Goal: Task Accomplishment & Management: Manage account settings

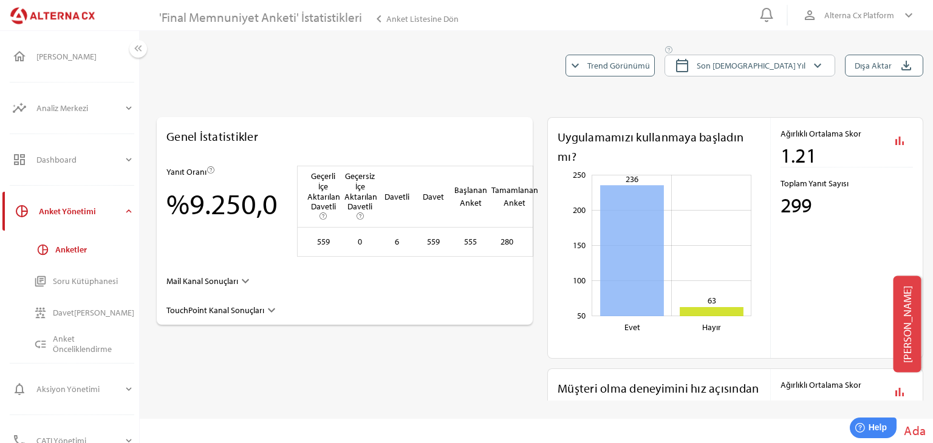
scroll to position [729, 0]
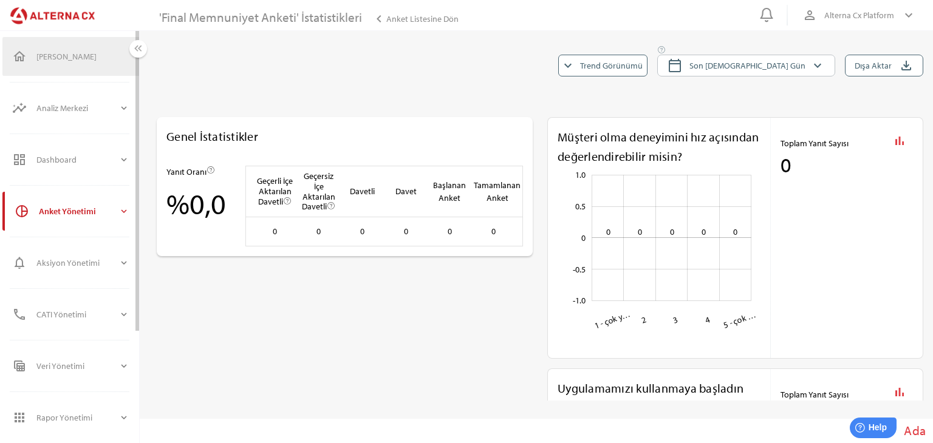
click at [86, 50] on div "[PERSON_NAME]" at bounding box center [82, 56] width 93 height 29
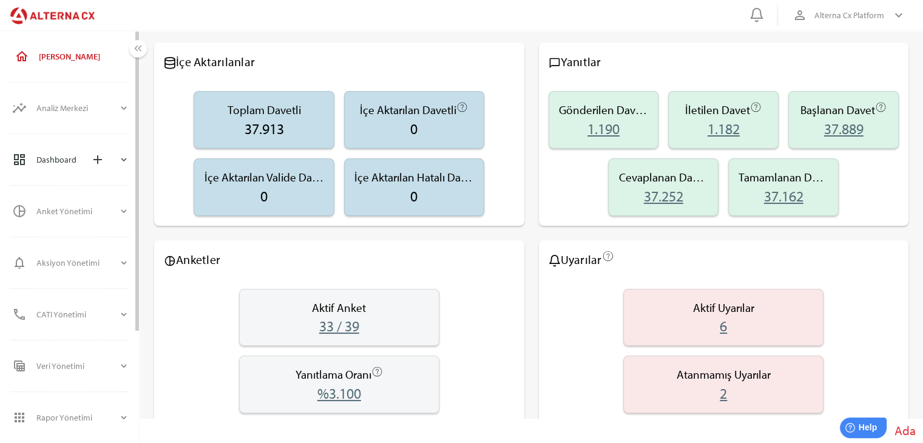
click at [126, 162] on icon "expand_more" at bounding box center [123, 159] width 11 height 11
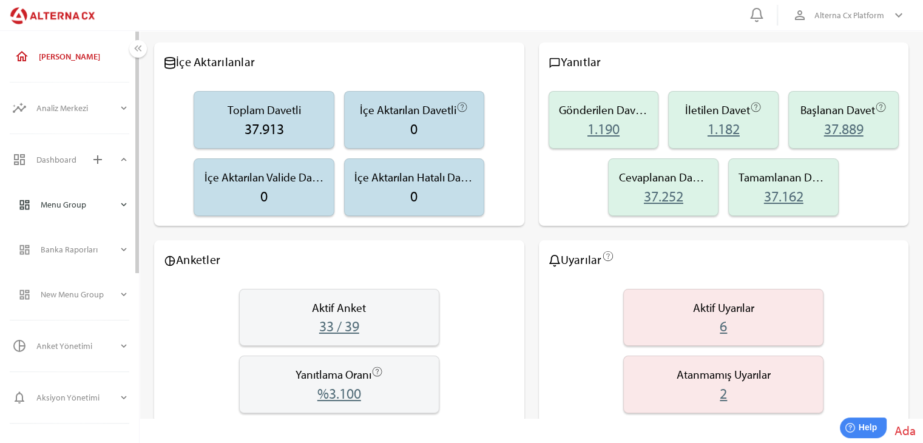
click at [134, 200] on div "dashboard Menu Group expand_more" at bounding box center [74, 204] width 131 height 39
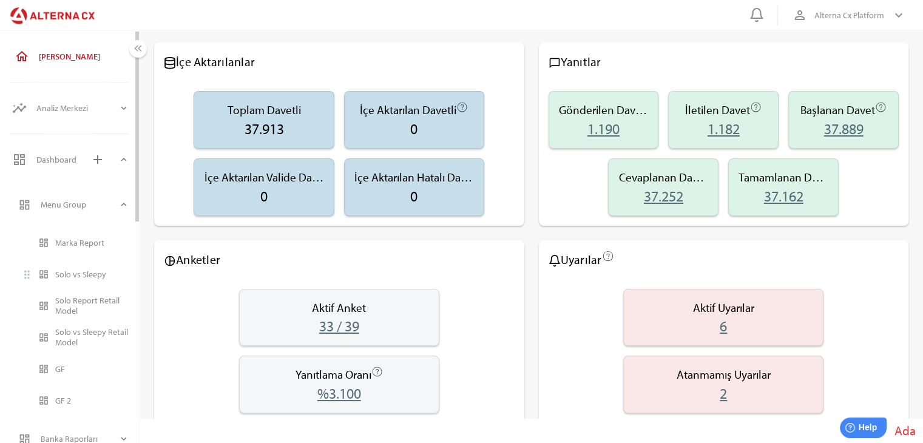
click at [90, 274] on div "Solo vs Sleepy" at bounding box center [92, 275] width 74 height 10
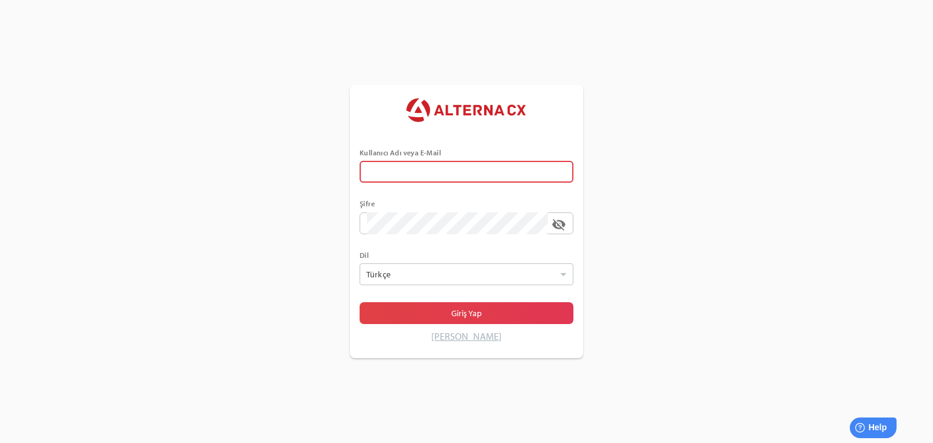
type input "******"
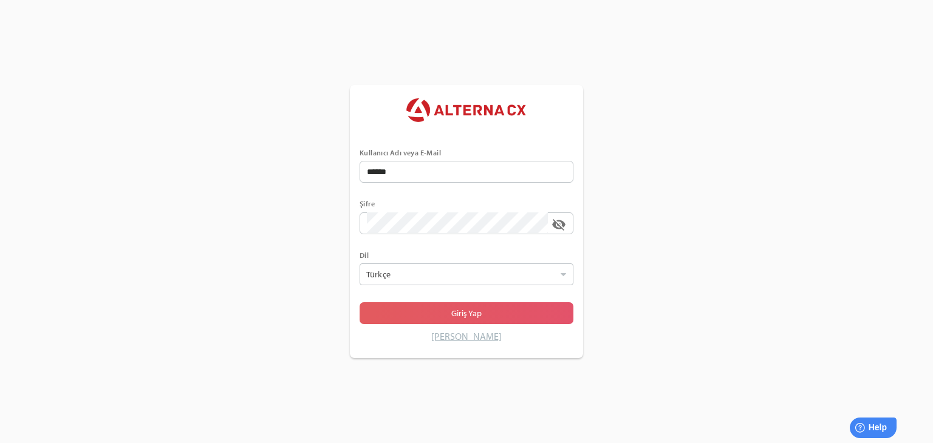
click at [420, 309] on span "Giriş Yap" at bounding box center [466, 313] width 194 height 17
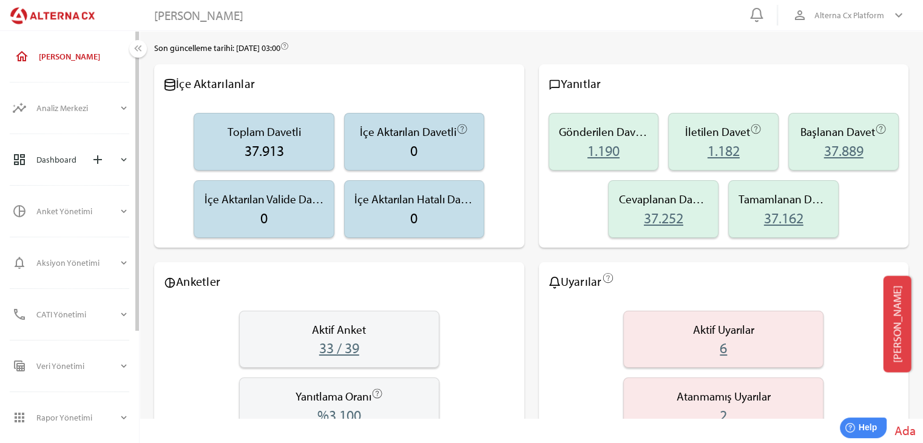
click at [132, 162] on div "dashboard Dashboard add expand_more" at bounding box center [70, 159] width 137 height 39
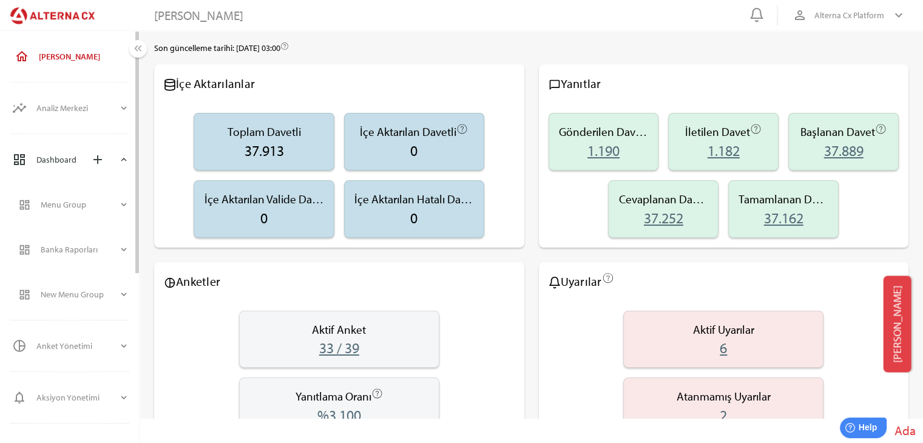
click at [132, 162] on div "dashboard Dashboard add expand_more" at bounding box center [70, 159] width 137 height 39
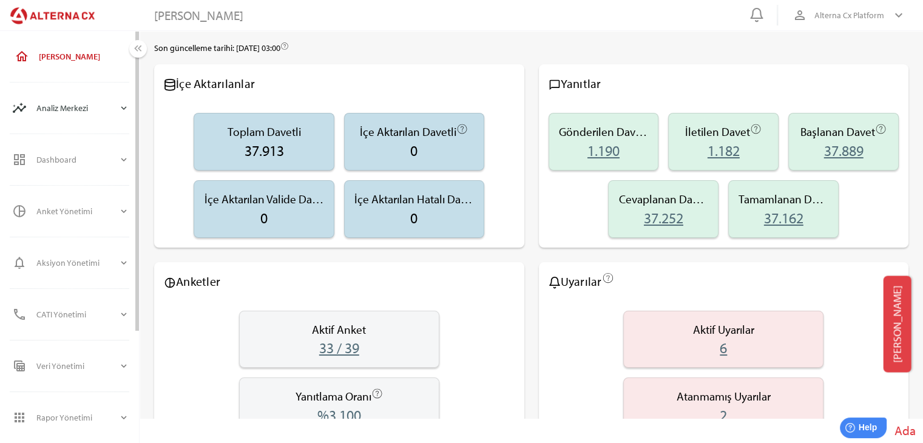
click at [128, 116] on div "expand_more" at bounding box center [123, 108] width 11 height 29
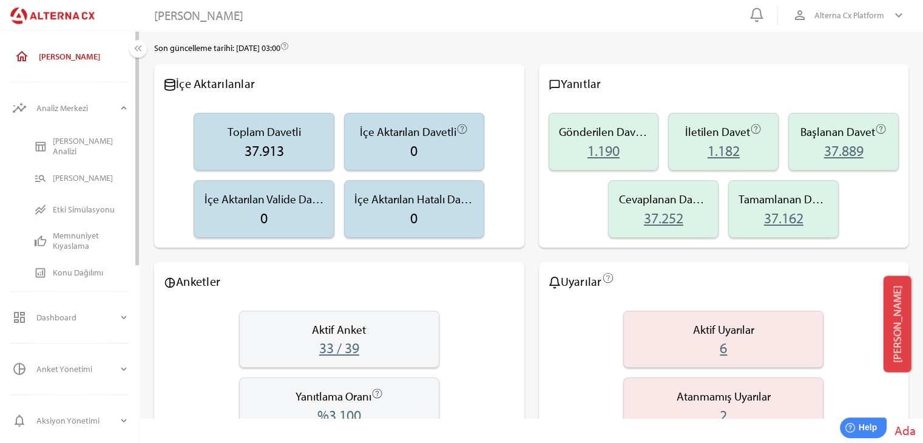
click at [85, 145] on div "[PERSON_NAME] Analizi" at bounding box center [91, 146] width 77 height 21
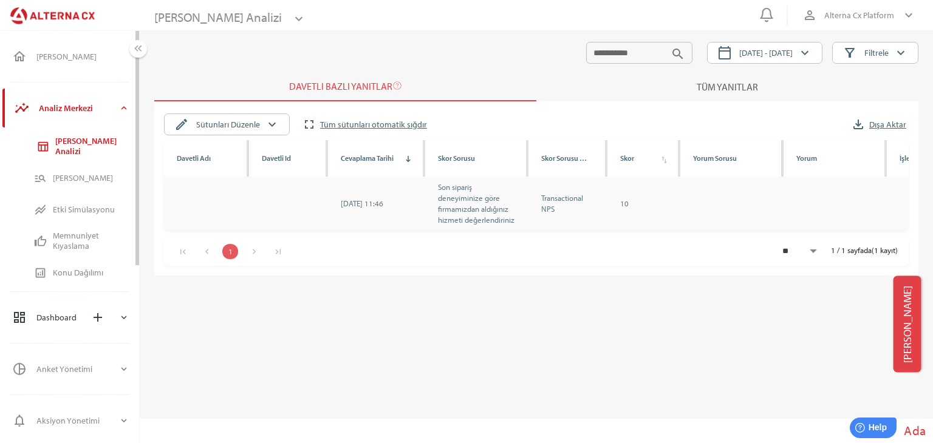
click at [75, 318] on div "Dashboard add" at bounding box center [77, 317] width 82 height 29
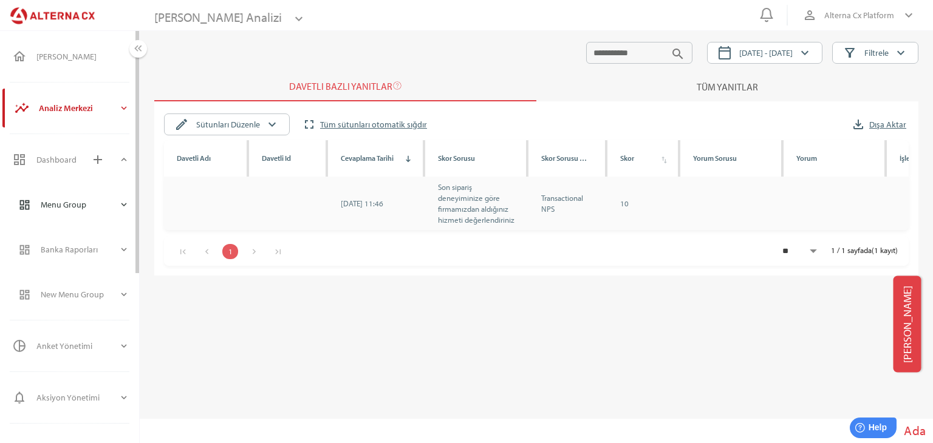
click at [124, 206] on icon "expand_more" at bounding box center [123, 204] width 11 height 11
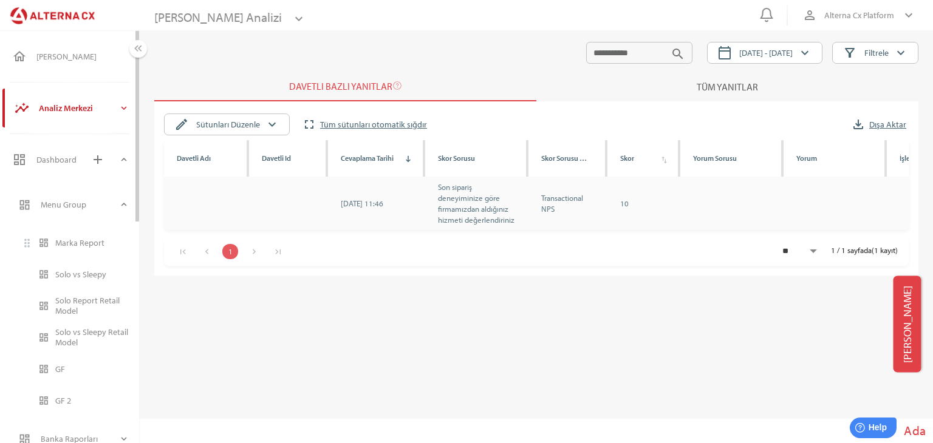
click at [76, 234] on div "Marka Report" at bounding box center [92, 242] width 74 height 19
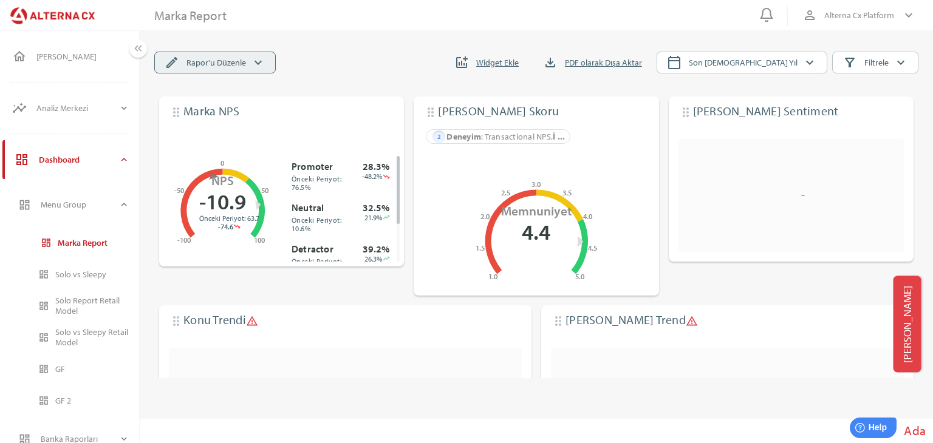
click at [245, 67] on span "edit Rapor'u Düzenle keyboard_arrow_down" at bounding box center [215, 63] width 101 height 16
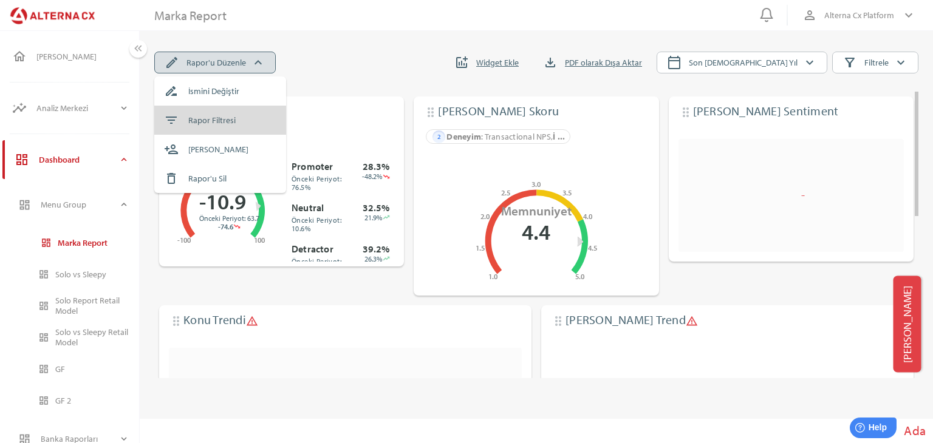
click at [242, 122] on div "Rapor Filtresi" at bounding box center [232, 120] width 89 height 19
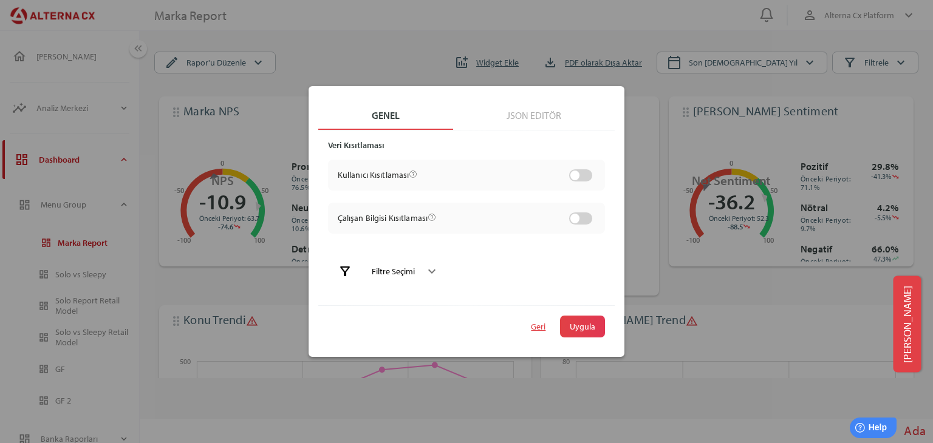
click at [417, 257] on div "filter_alt Filtre Seçimi keyboard_arrow_down" at bounding box center [466, 271] width 277 height 29
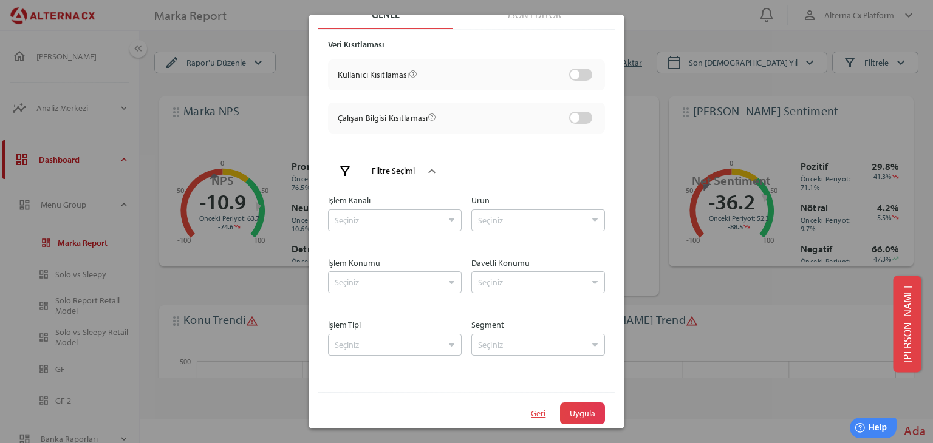
scroll to position [44, 0]
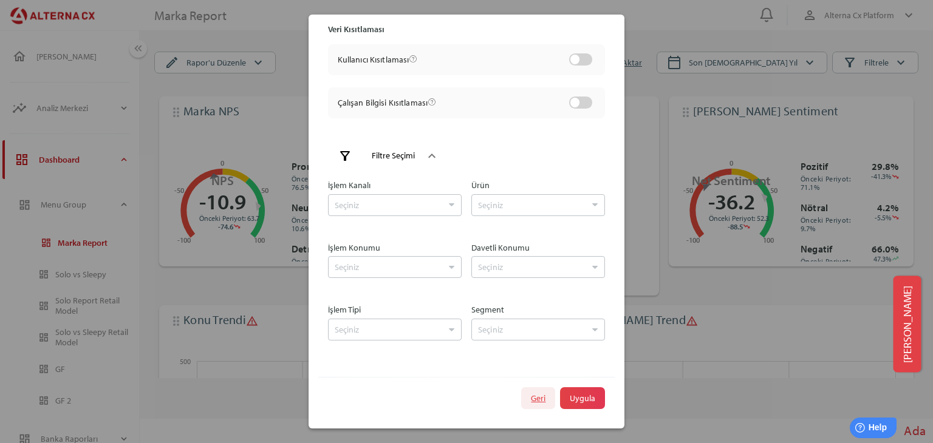
click at [531, 398] on span "Geri" at bounding box center [538, 398] width 15 height 17
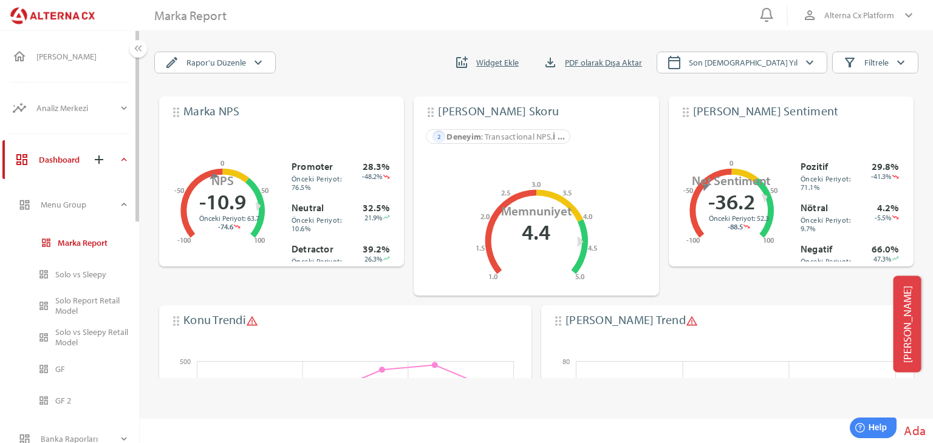
click at [126, 161] on icon "expand_more" at bounding box center [123, 159] width 11 height 11
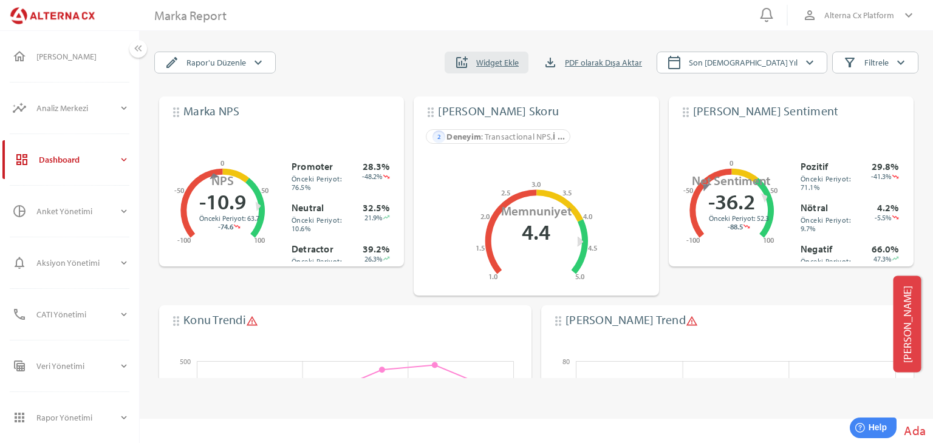
click at [519, 60] on span "addchart Widget Ekle" at bounding box center [486, 62] width 64 height 17
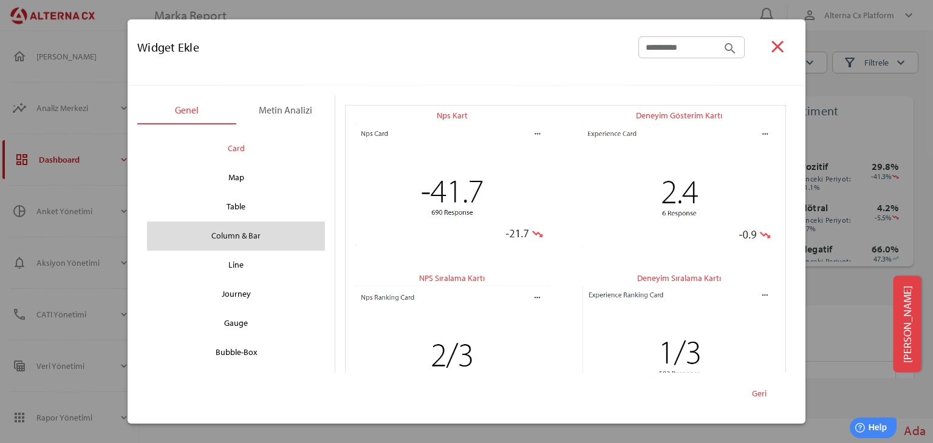
click at [233, 240] on div "Column & Bar" at bounding box center [236, 235] width 158 height 19
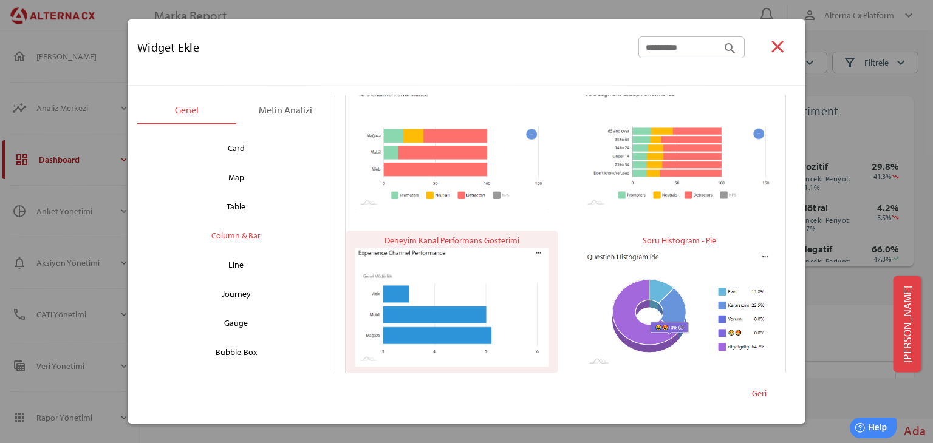
scroll to position [354, 0]
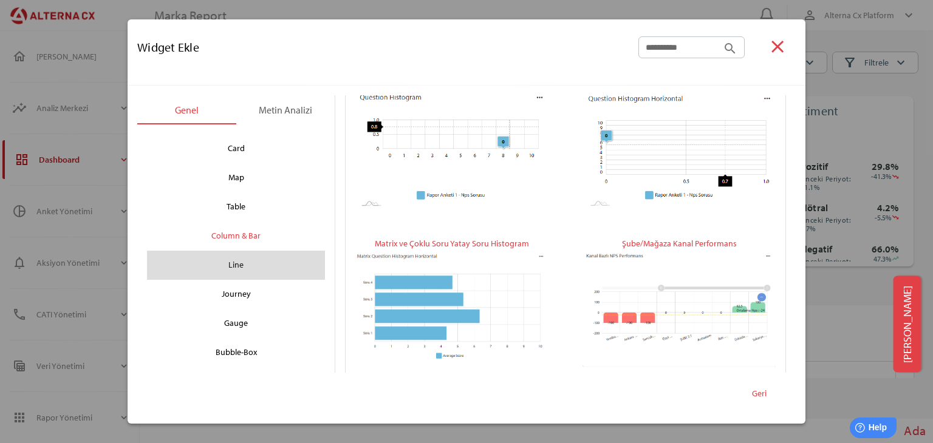
click at [245, 251] on div "Line" at bounding box center [236, 265] width 178 height 29
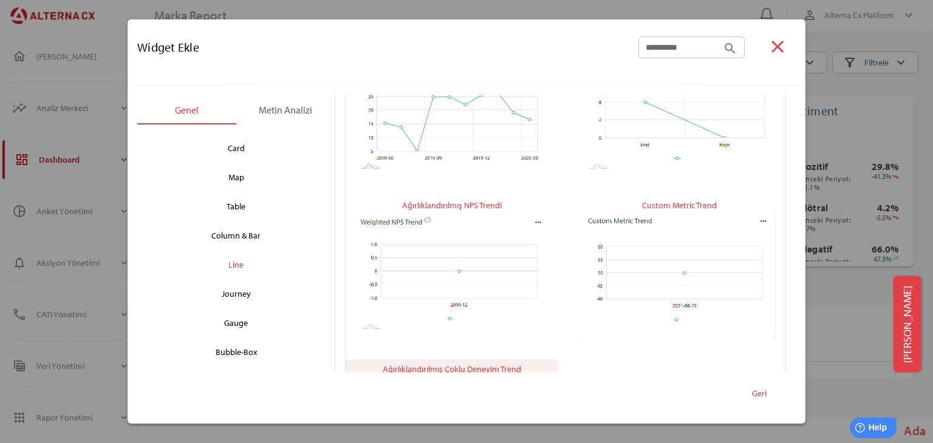
scroll to position [675, 0]
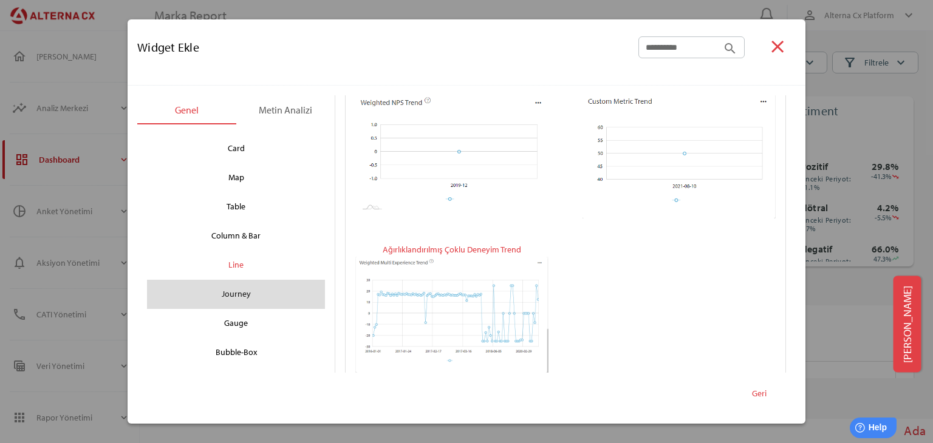
click at [256, 285] on div "Journey" at bounding box center [236, 294] width 158 height 19
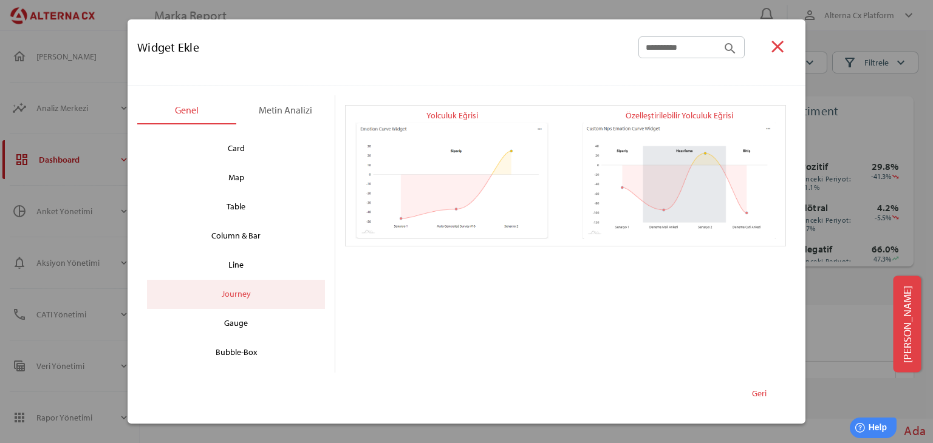
scroll to position [0, 0]
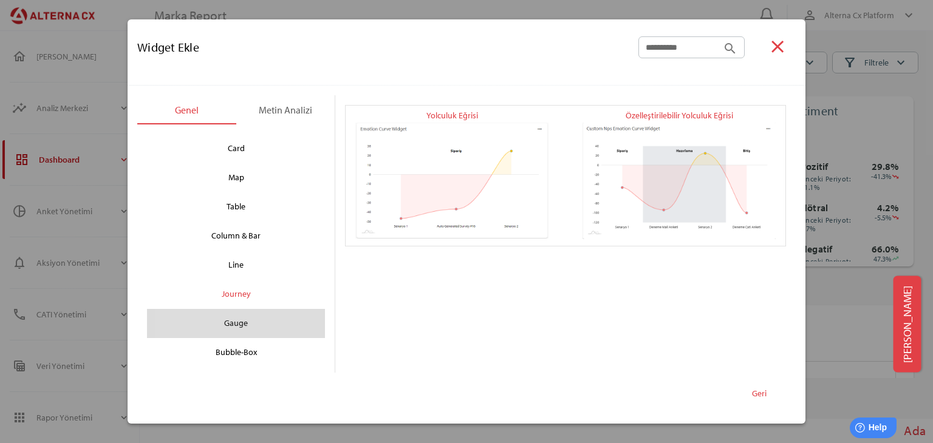
click at [228, 328] on div "Gauge" at bounding box center [236, 323] width 158 height 19
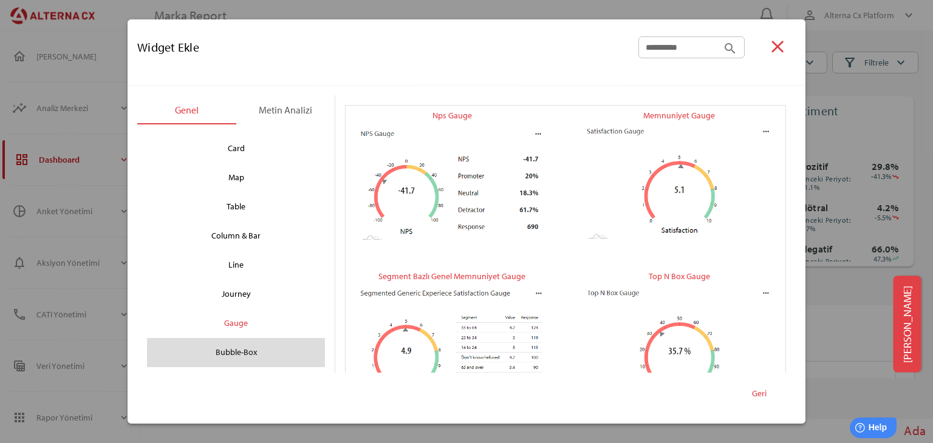
click at [250, 344] on div "Bubble-Box" at bounding box center [236, 352] width 158 height 19
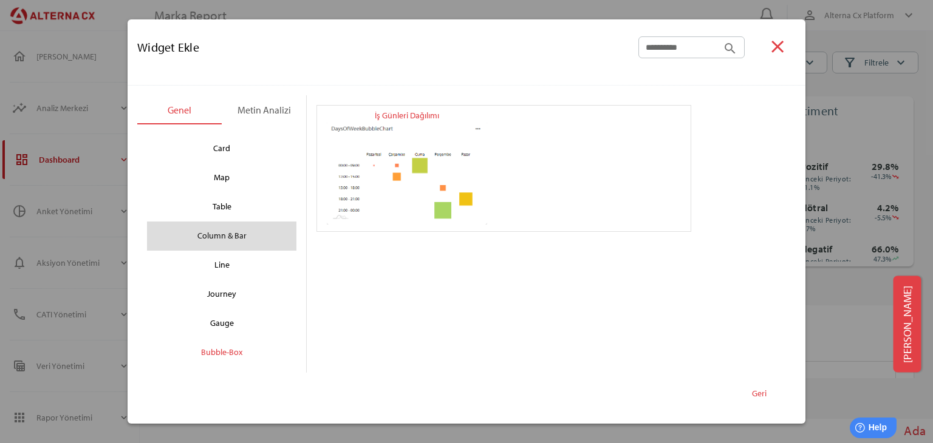
click at [243, 249] on div "Column & Bar" at bounding box center [221, 236] width 149 height 29
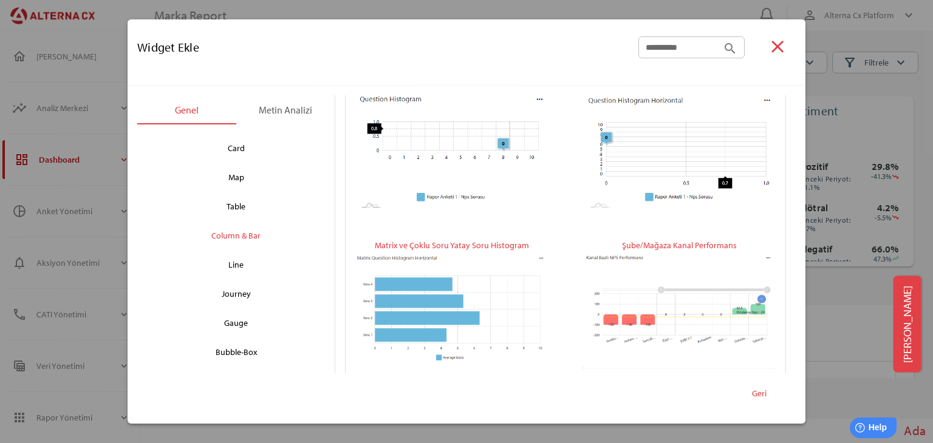
scroll to position [354, 0]
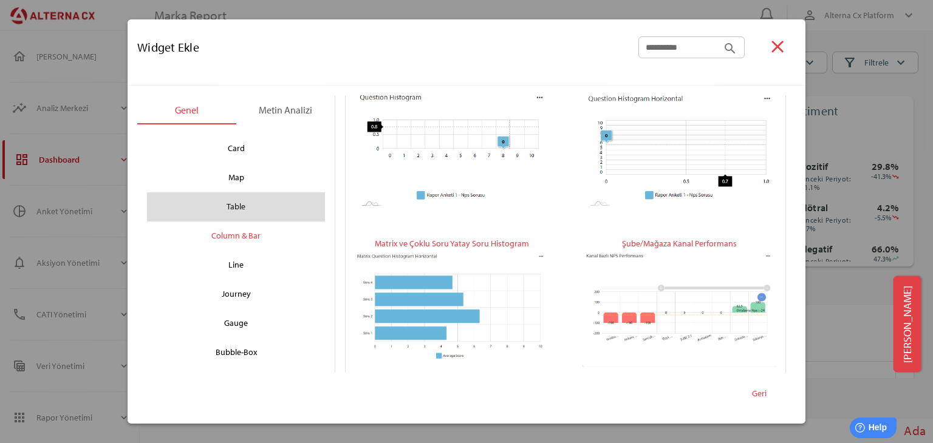
click at [236, 212] on div "Table" at bounding box center [236, 206] width 158 height 19
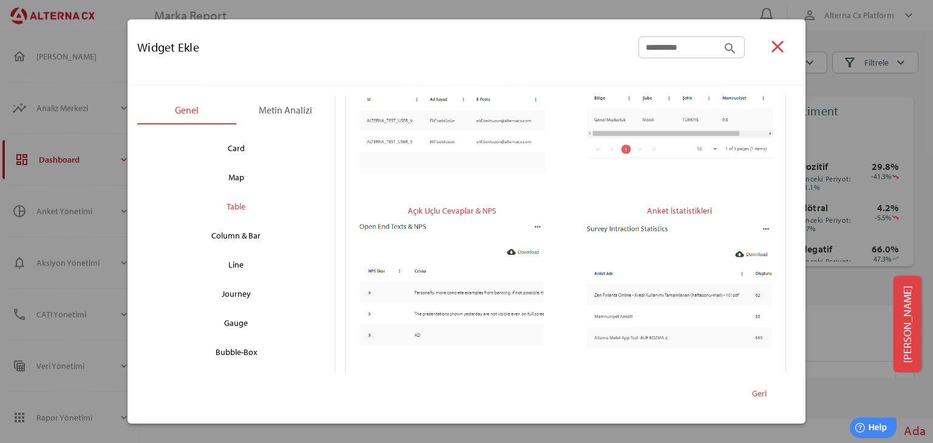
scroll to position [127, 0]
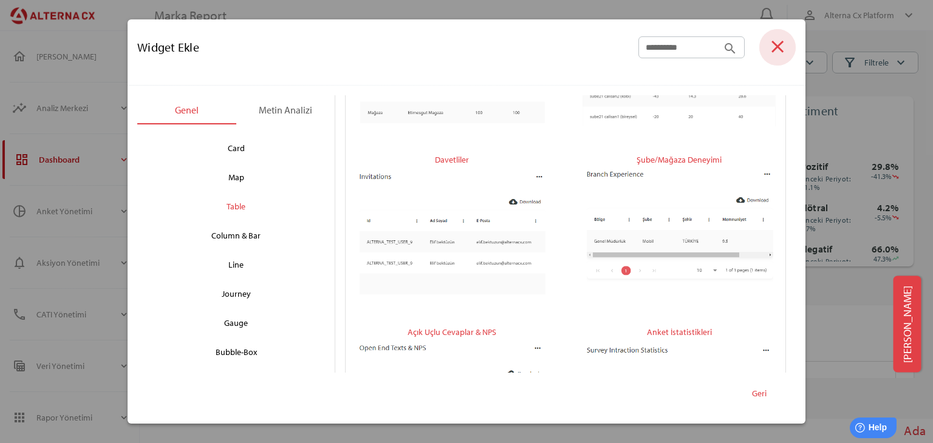
click at [783, 31] on span "close" at bounding box center [777, 47] width 36 height 36
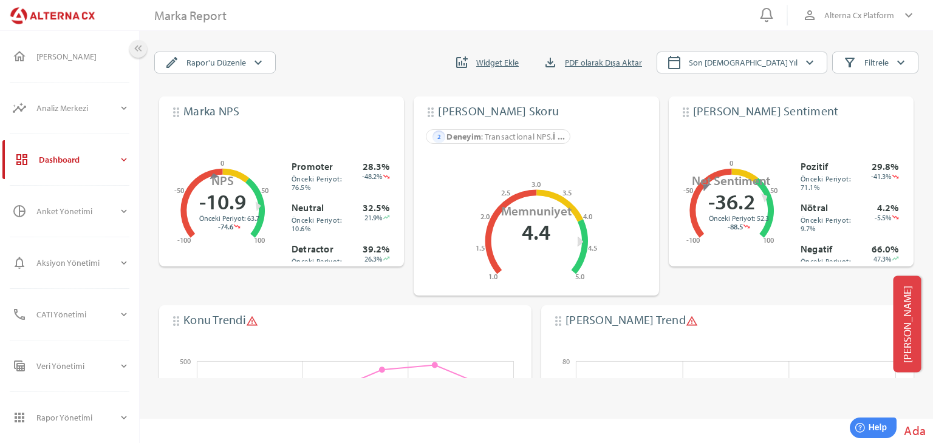
click at [145, 49] on span "keyboard_double_arrow_left" at bounding box center [138, 49] width 18 height 18
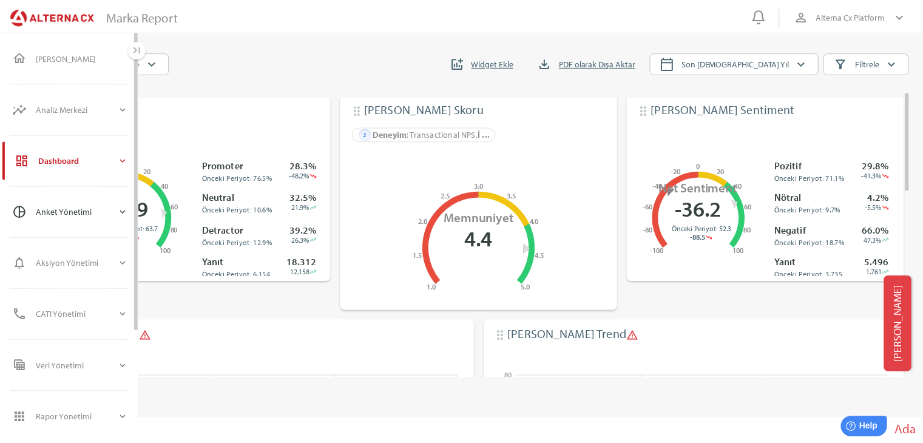
scroll to position [0, 0]
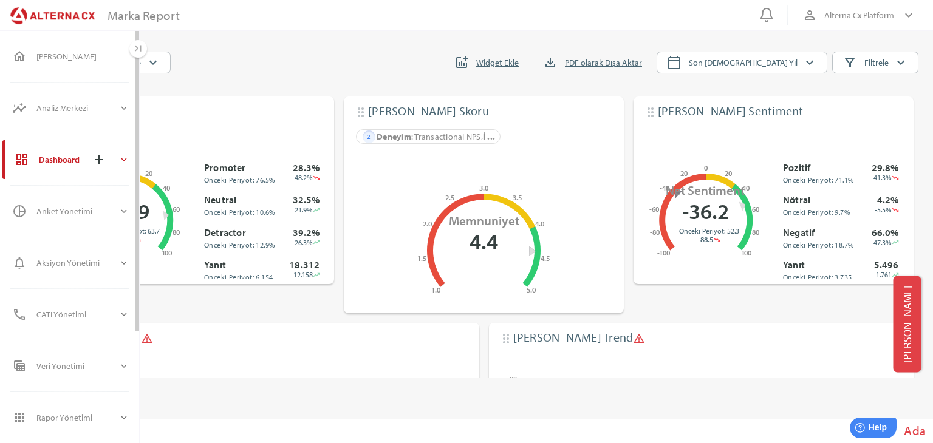
click at [131, 157] on div "dashboard Dashboard add expand_more" at bounding box center [70, 159] width 137 height 39
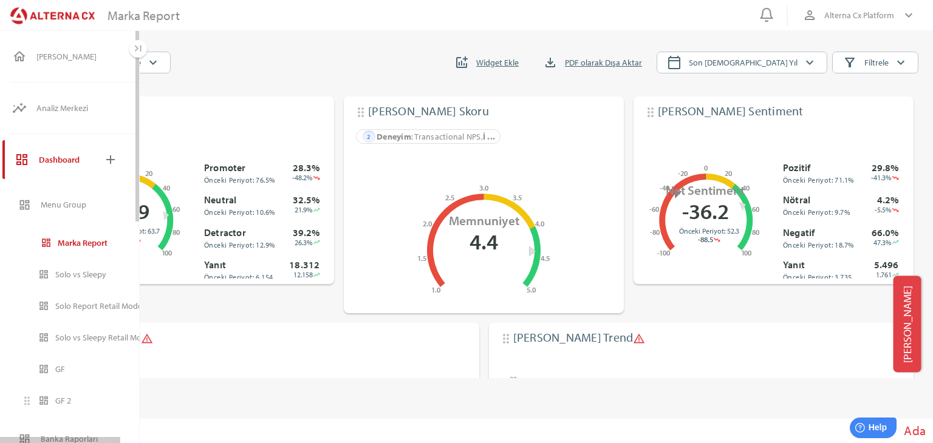
click at [76, 396] on div "GF 2" at bounding box center [103, 401] width 97 height 10
